Goal: Information Seeking & Learning: Learn about a topic

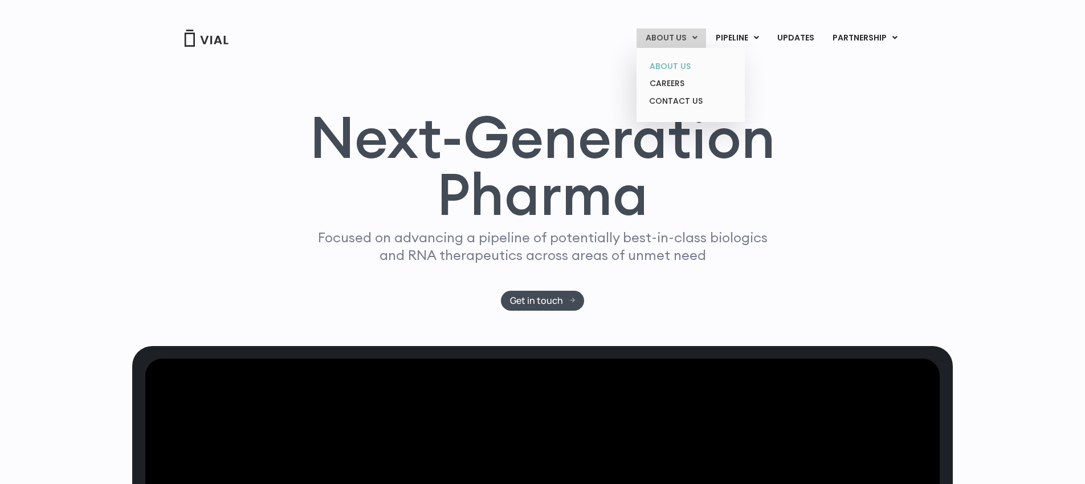
click at [676, 62] on link "ABOUT US" at bounding box center [690, 67] width 100 height 18
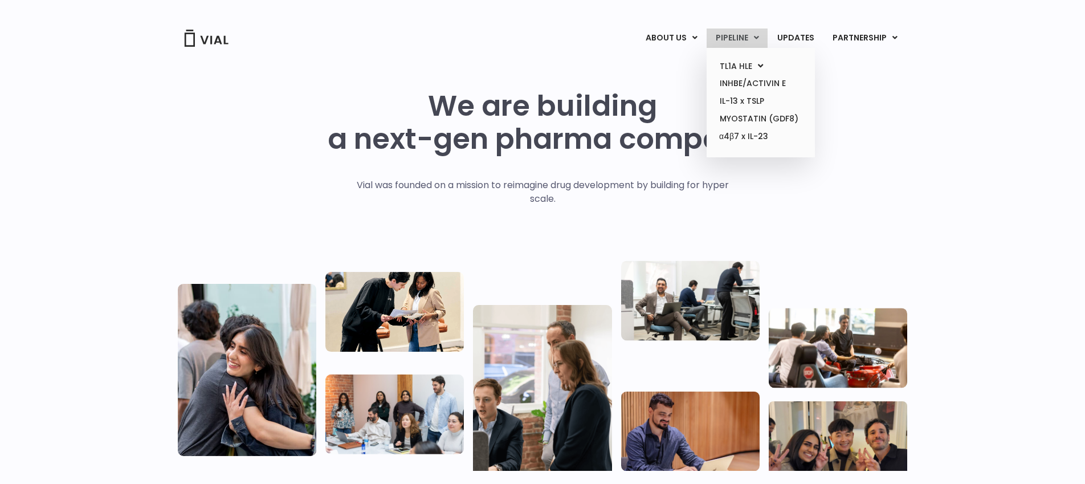
click at [730, 34] on link "PIPELINE" at bounding box center [736, 37] width 61 height 19
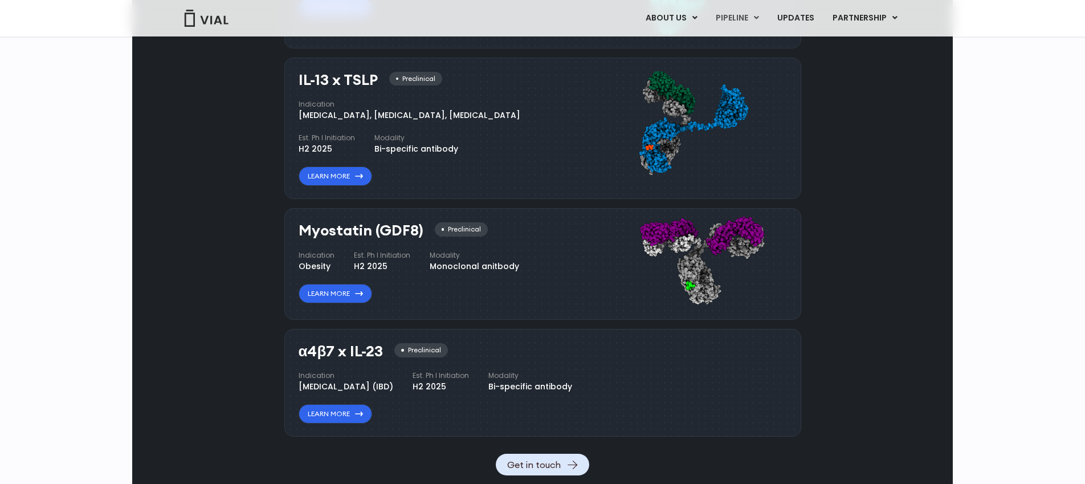
scroll to position [1017, 0]
click at [322, 423] on link "Learn More" at bounding box center [335, 412] width 73 height 19
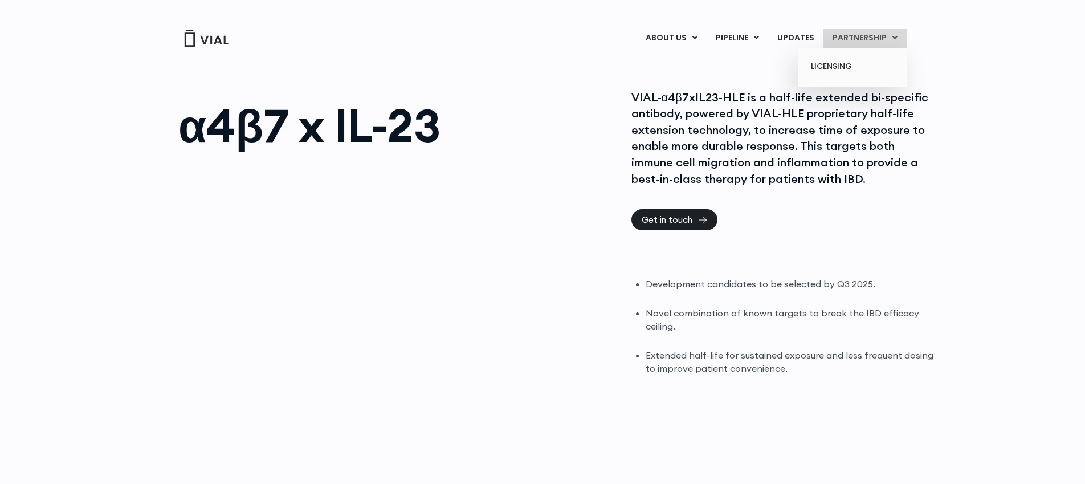
click at [862, 40] on link "PARTNERSHIP" at bounding box center [864, 37] width 83 height 19
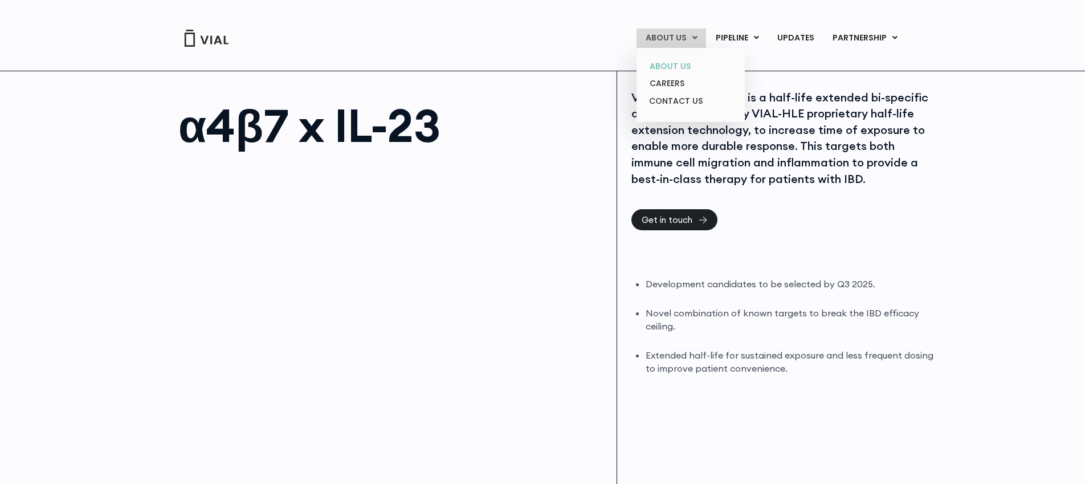
click at [671, 67] on link "ABOUT US" at bounding box center [690, 67] width 100 height 18
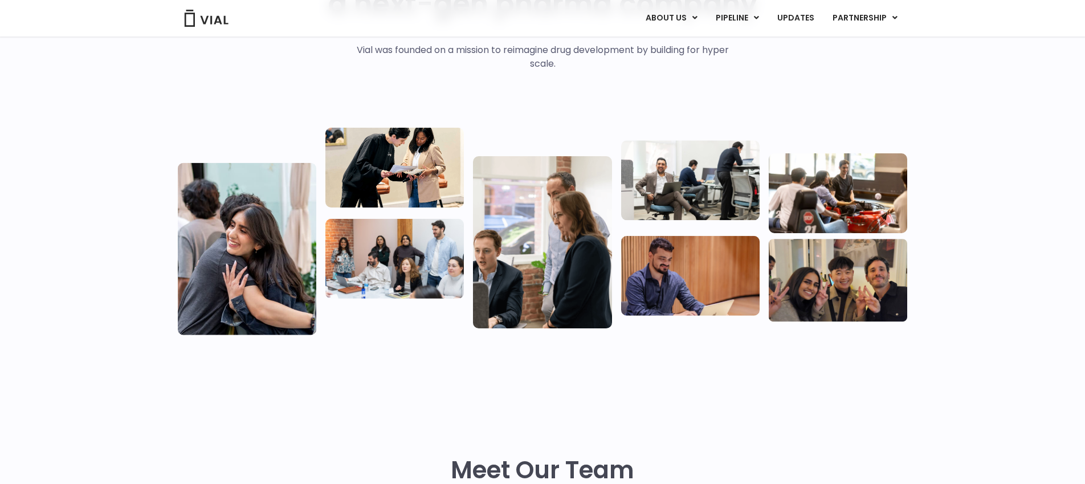
scroll to position [104, 0]
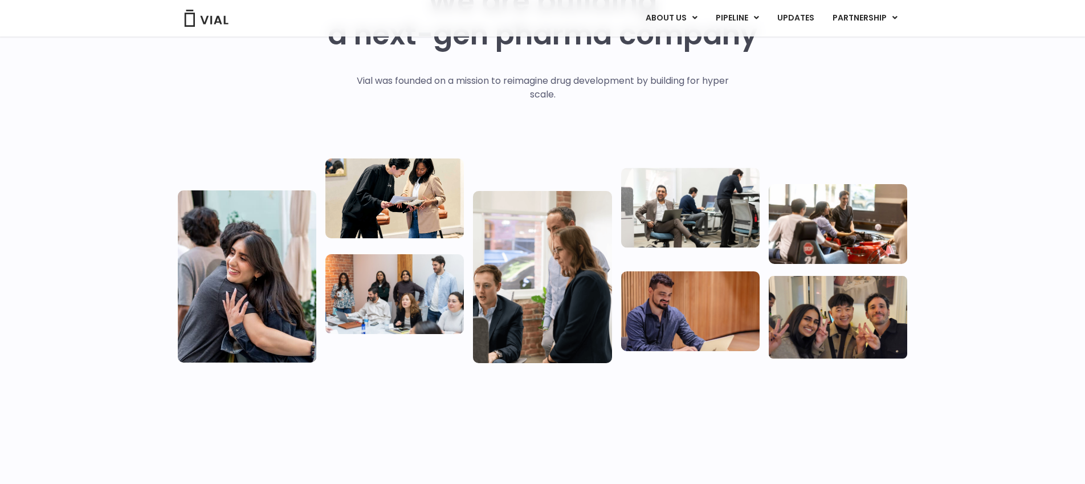
click at [215, 18] on img at bounding box center [206, 18] width 46 height 17
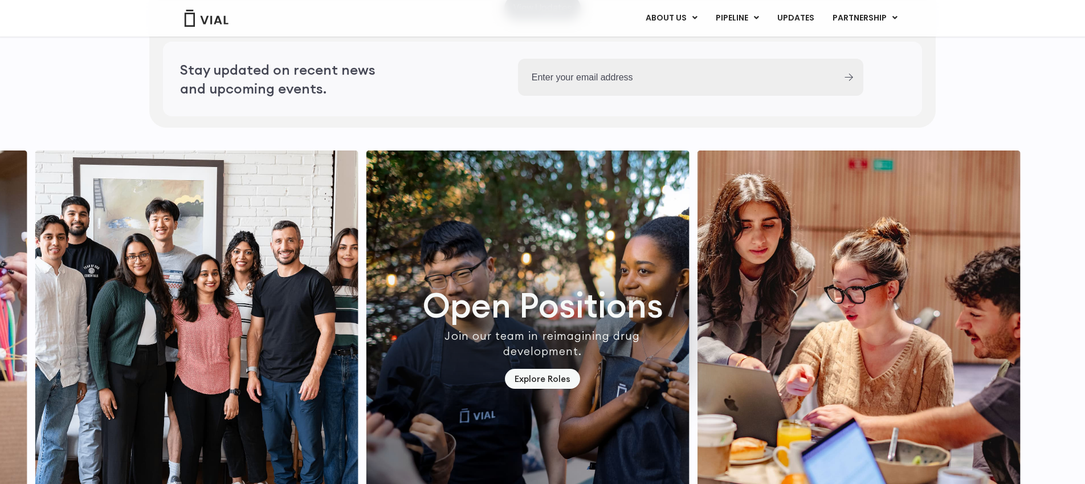
scroll to position [3195, 0]
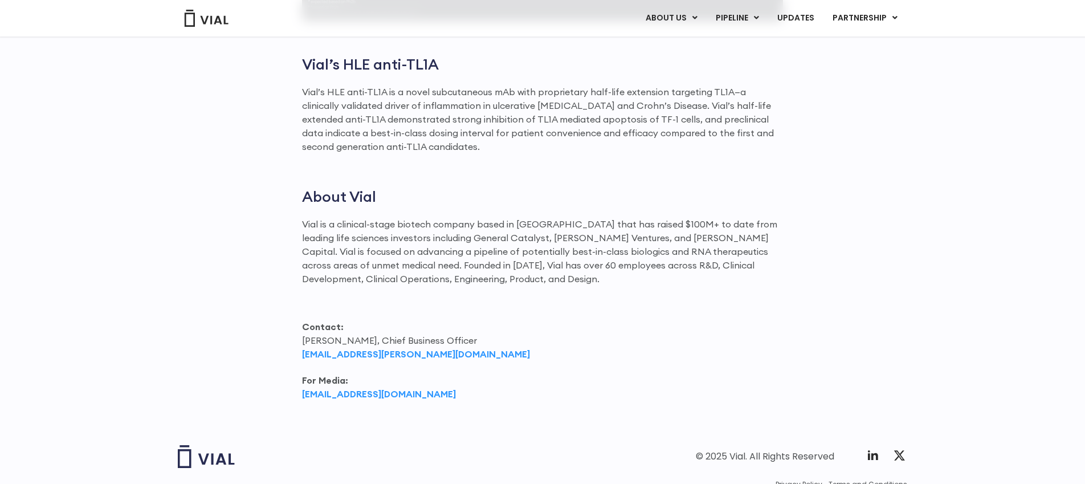
scroll to position [1432, 0]
